Goal: Task Accomplishment & Management: Manage account settings

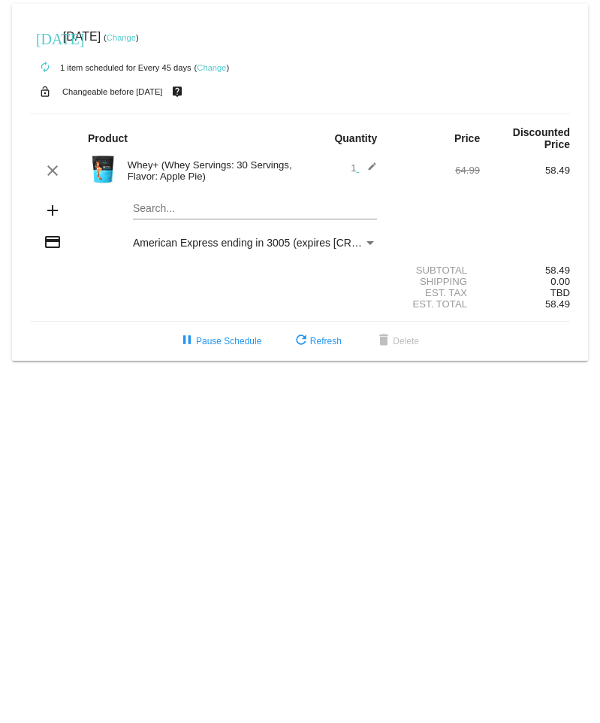
click at [373, 162] on mat-icon "edit" at bounding box center [368, 171] width 18 height 18
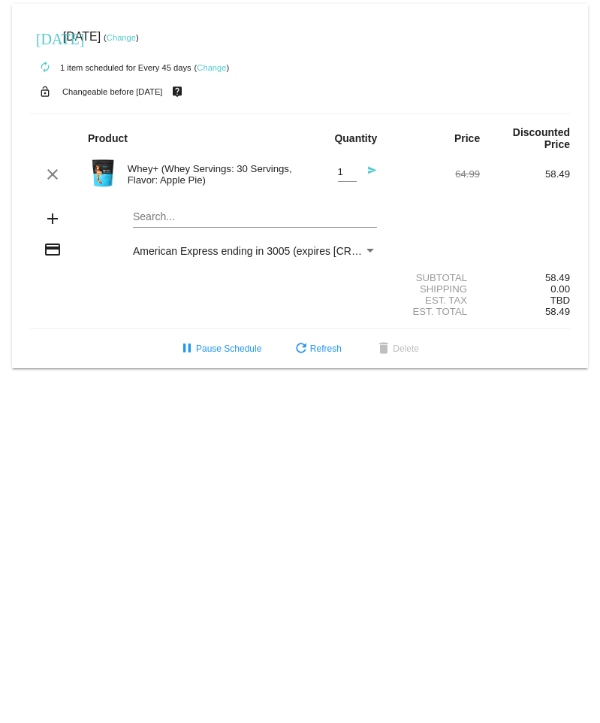
click at [301, 213] on div "Search..." at bounding box center [255, 212] width 244 height 29
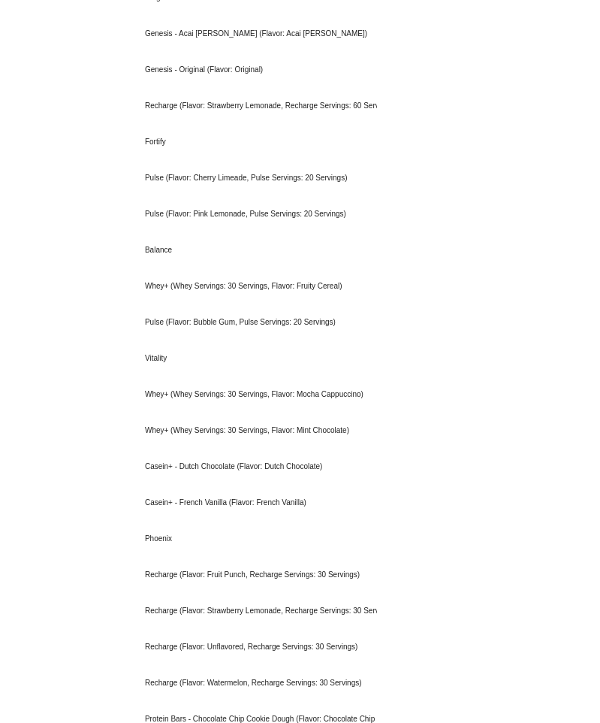
scroll to position [376, 0]
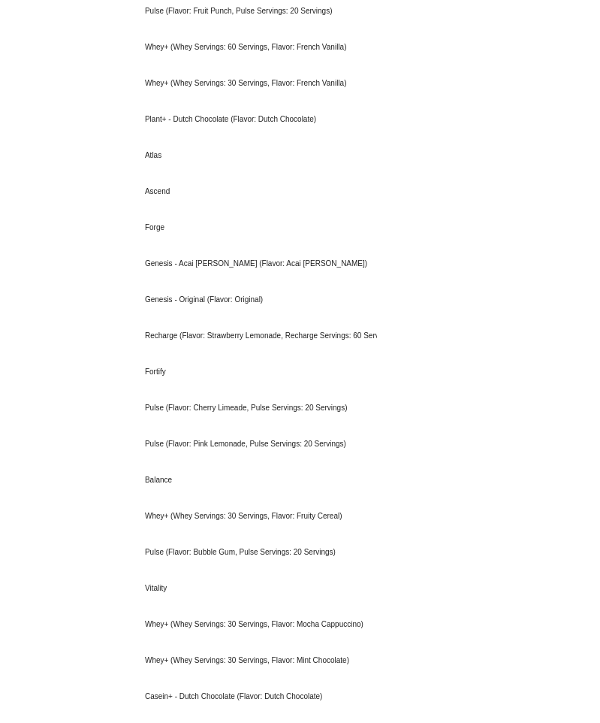
click at [457, 95] on body "[DATE] [DATE] ( Change ) autorenew 1 item scheduled for Every 45 days ( Change …" at bounding box center [300, 361] width 600 height 723
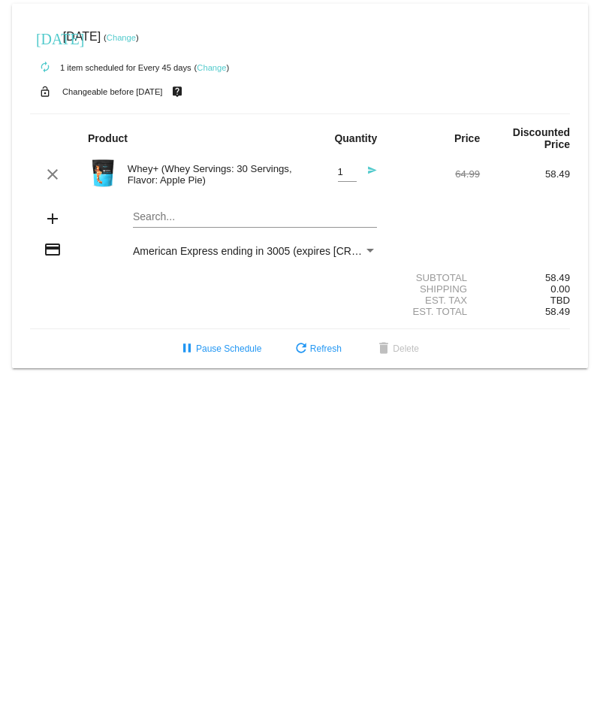
scroll to position [0, 0]
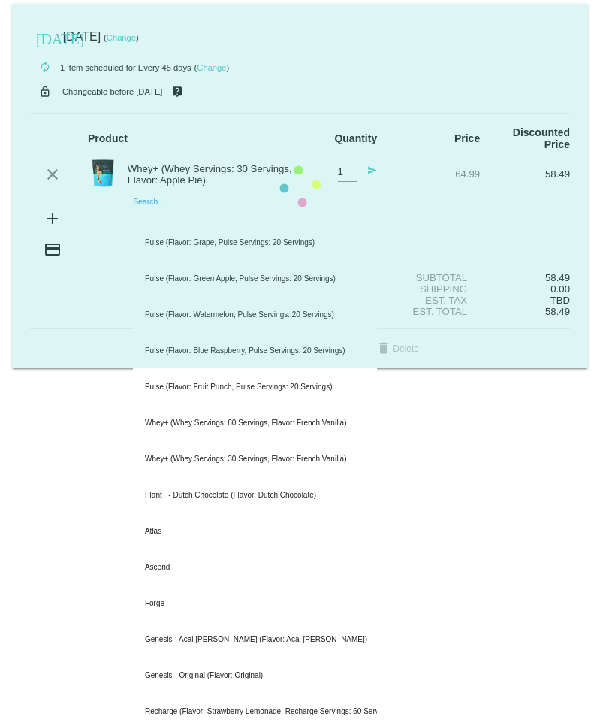
click at [200, 207] on mat-card "[DATE] [DATE] ( Change ) autorenew 1 item scheduled for Every 45 days ( Change …" at bounding box center [300, 186] width 576 height 364
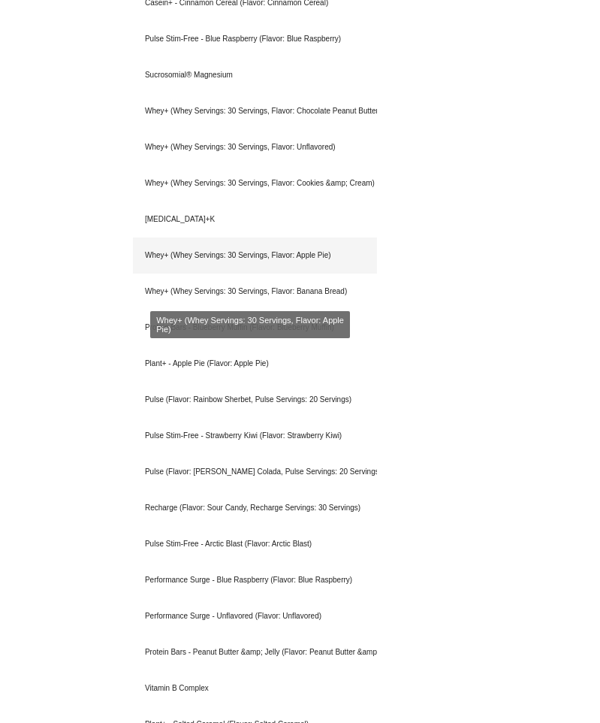
scroll to position [2404, 0]
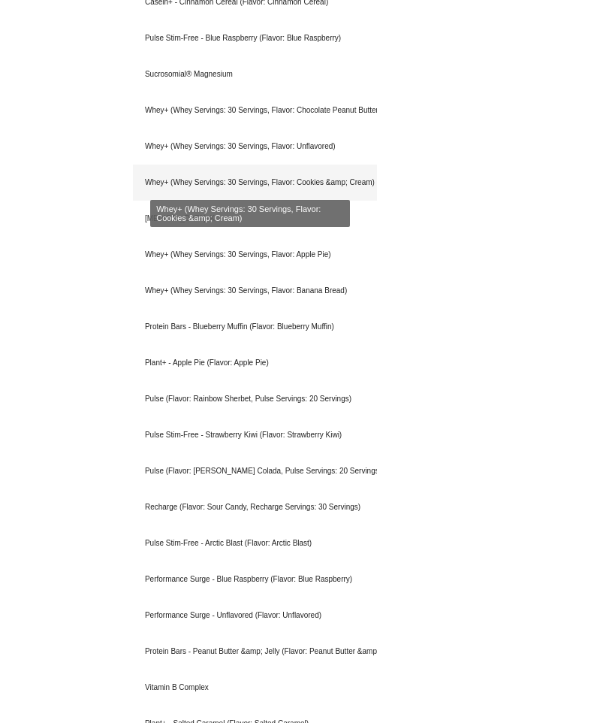
click at [194, 181] on div "Whey+ (Whey Servings: 30 Servings, Flavor: Cookies &amp; Cream)" at bounding box center [255, 183] width 244 height 36
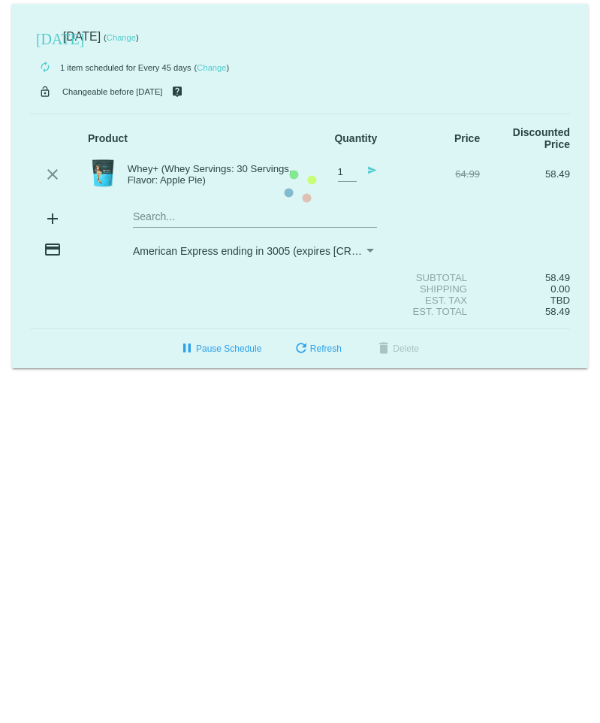
scroll to position [0, 0]
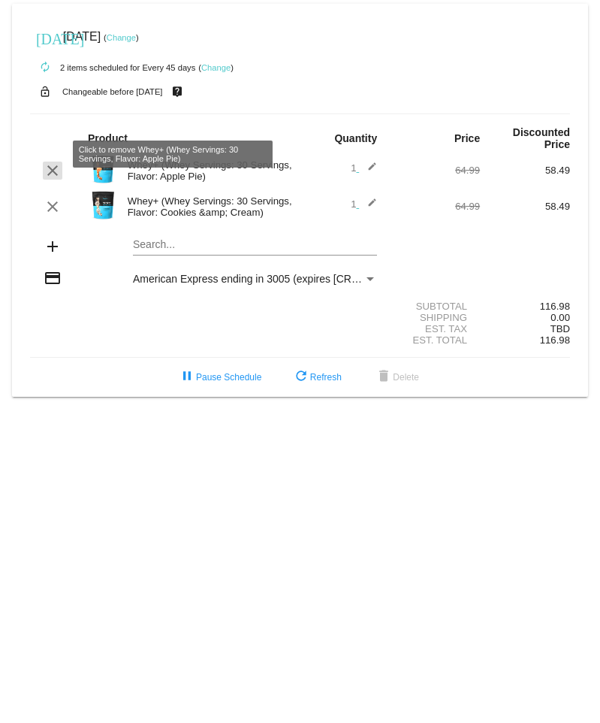
click at [46, 162] on mat-icon "clear" at bounding box center [53, 171] width 18 height 18
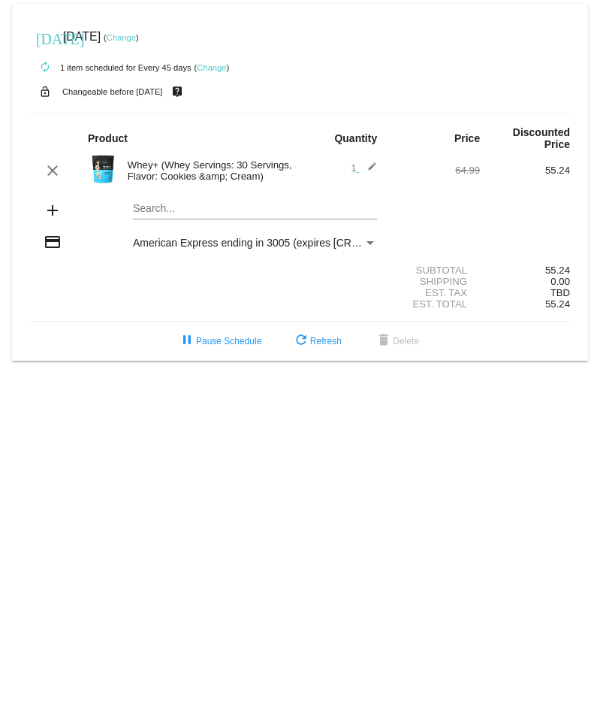
click at [219, 68] on link "Change" at bounding box center [211, 67] width 29 height 9
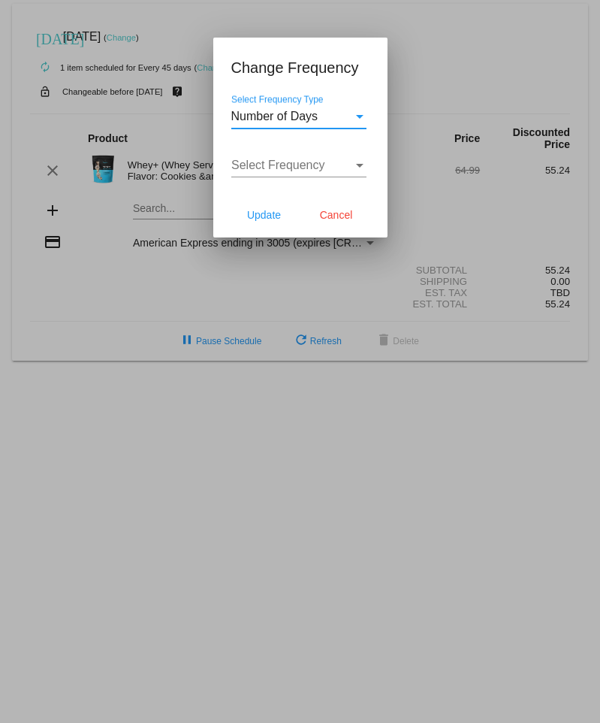
click at [335, 106] on div "Number of Days Select Frequency Type" at bounding box center [298, 112] width 135 height 34
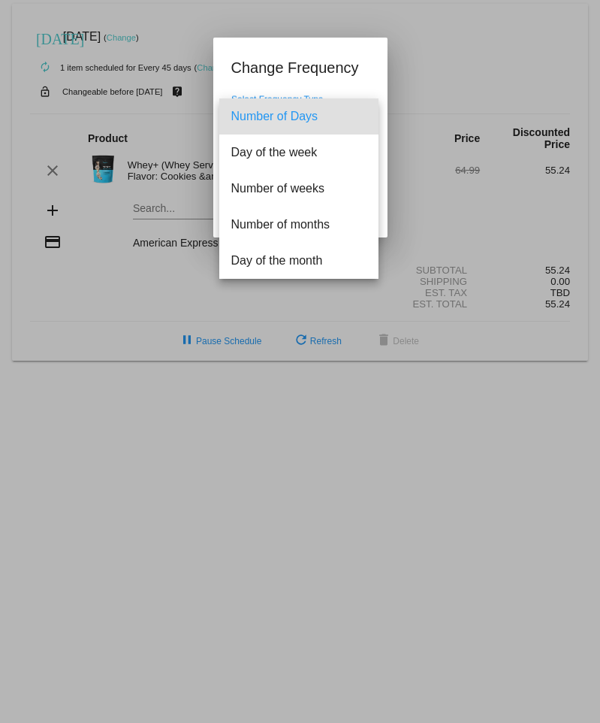
click at [298, 116] on span "Number of Days" at bounding box center [298, 116] width 135 height 36
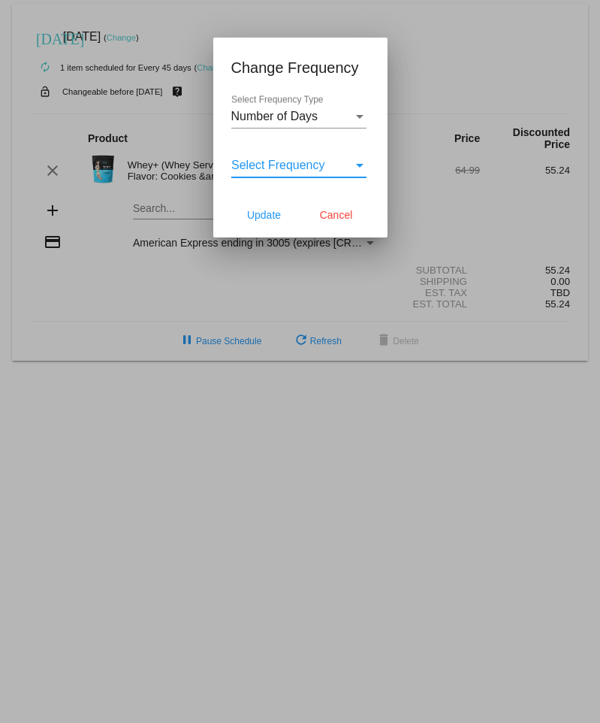
click at [297, 162] on span "Select Frequency" at bounding box center [278, 165] width 94 height 13
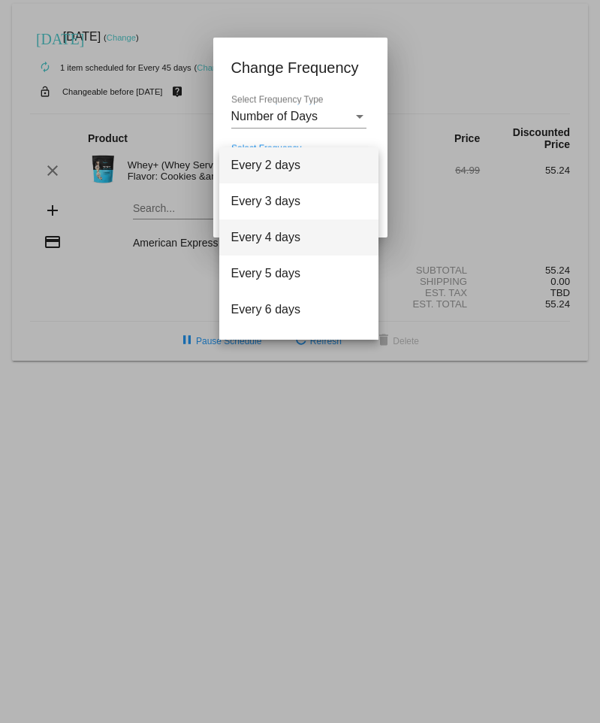
scroll to position [60, 0]
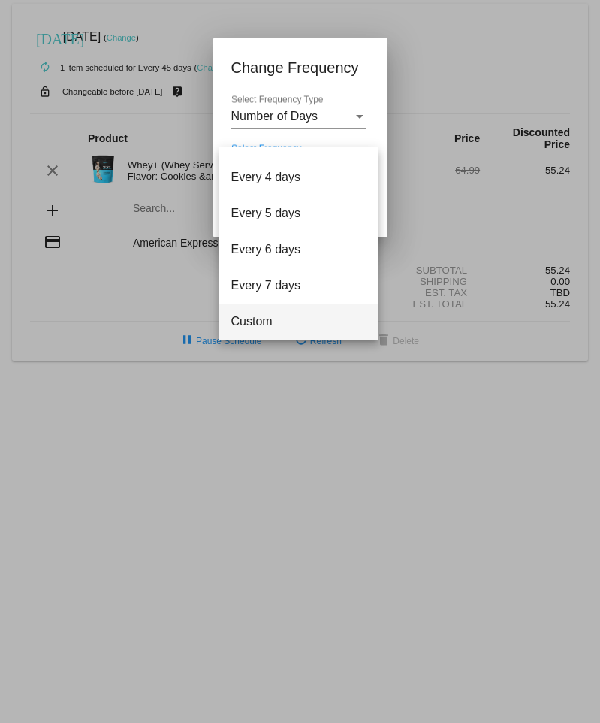
click at [258, 316] on span "Custom" at bounding box center [298, 322] width 135 height 36
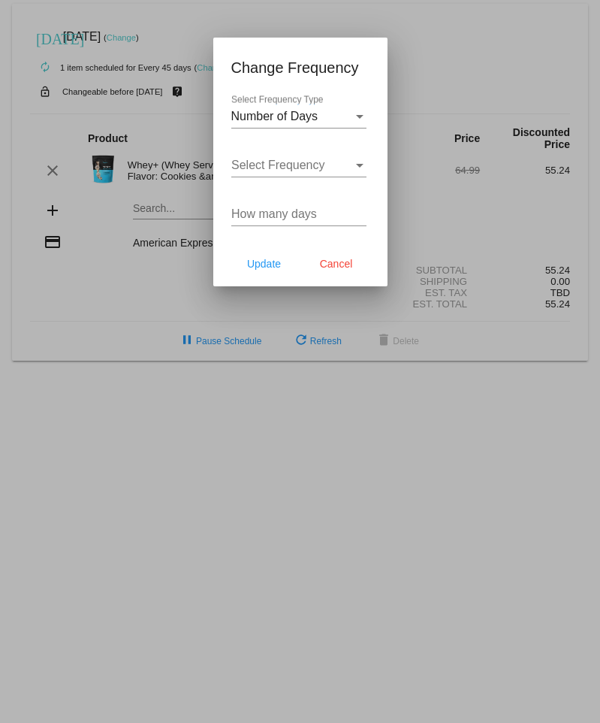
click at [278, 222] on div "How many days" at bounding box center [298, 209] width 135 height 34
click at [282, 213] on input "How many days" at bounding box center [298, 214] width 135 height 14
type input "6"
type input "55"
click at [267, 262] on span "Update" at bounding box center [264, 264] width 34 height 12
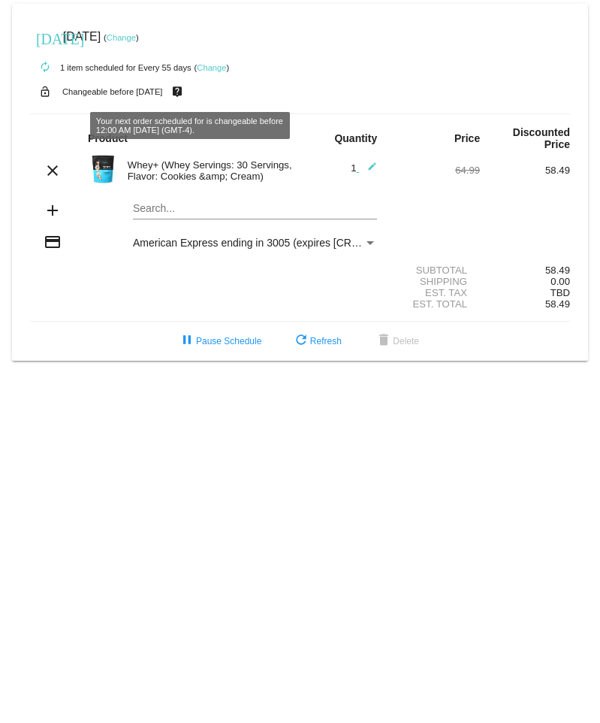
click at [213, 65] on link "Change" at bounding box center [211, 67] width 29 height 9
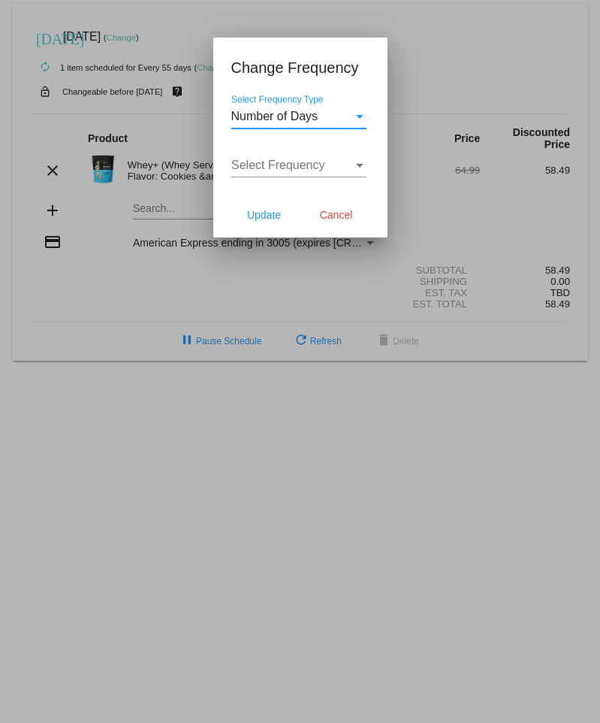
click at [301, 162] on span "Select Frequency" at bounding box center [278, 165] width 94 height 13
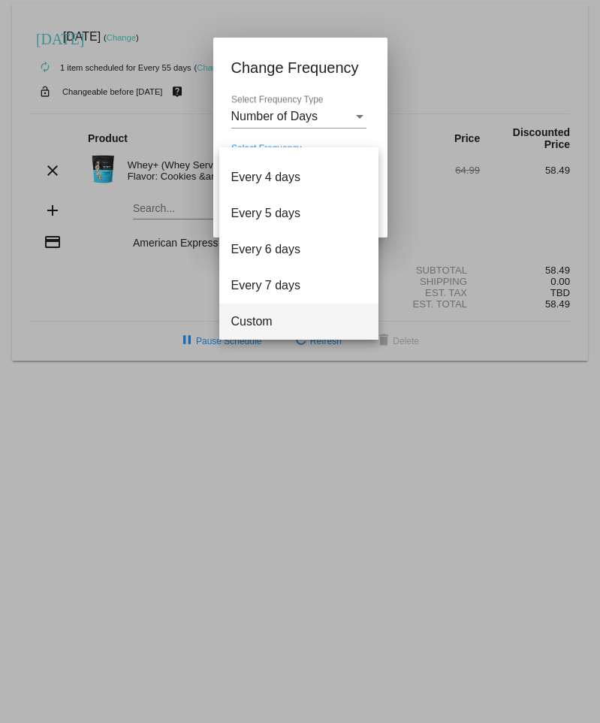
click at [267, 317] on span "Custom" at bounding box center [298, 322] width 135 height 36
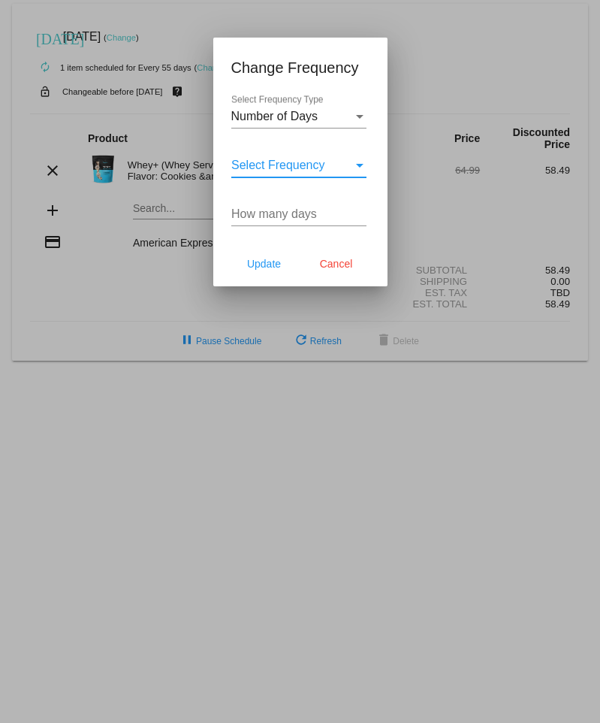
click at [270, 213] on input "How many days" at bounding box center [298, 214] width 135 height 14
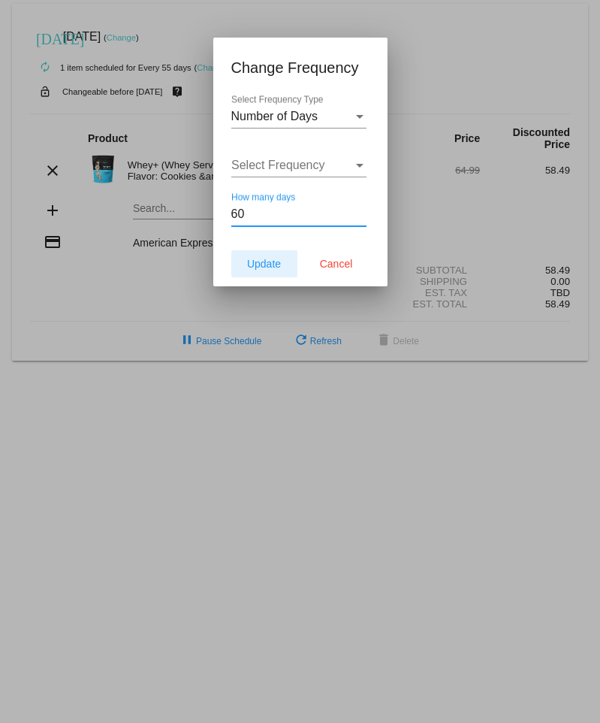
type input "60"
click at [254, 255] on button "Update" at bounding box center [264, 263] width 66 height 27
